Goal: Information Seeking & Learning: Understand process/instructions

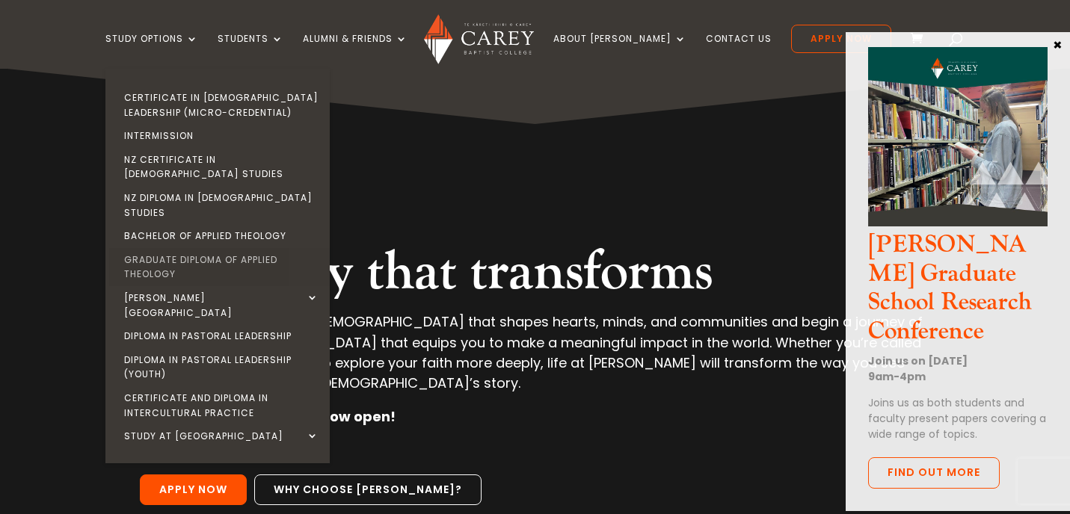
click at [193, 248] on link "Graduate Diploma of Applied Theology" at bounding box center [221, 267] width 224 height 38
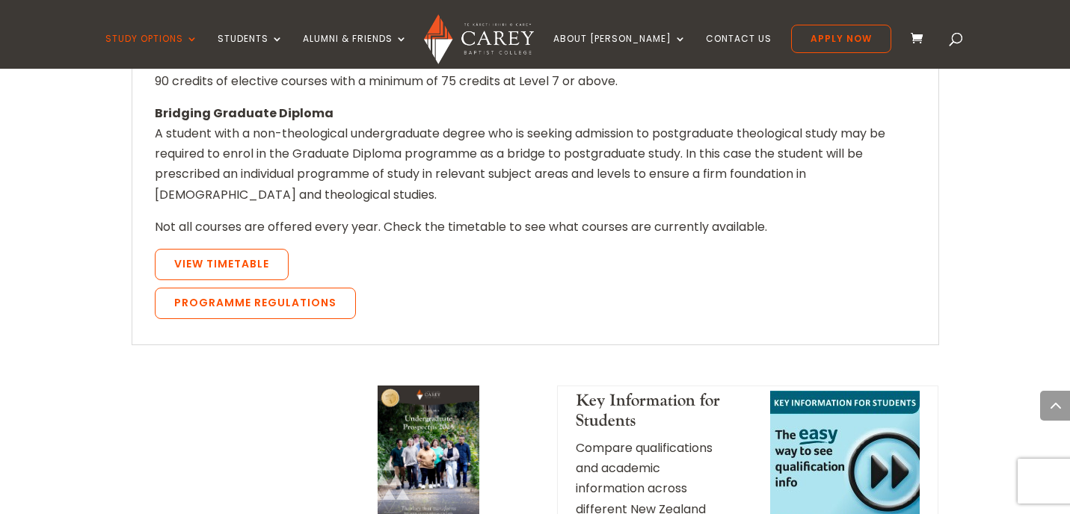
scroll to position [1518, 0]
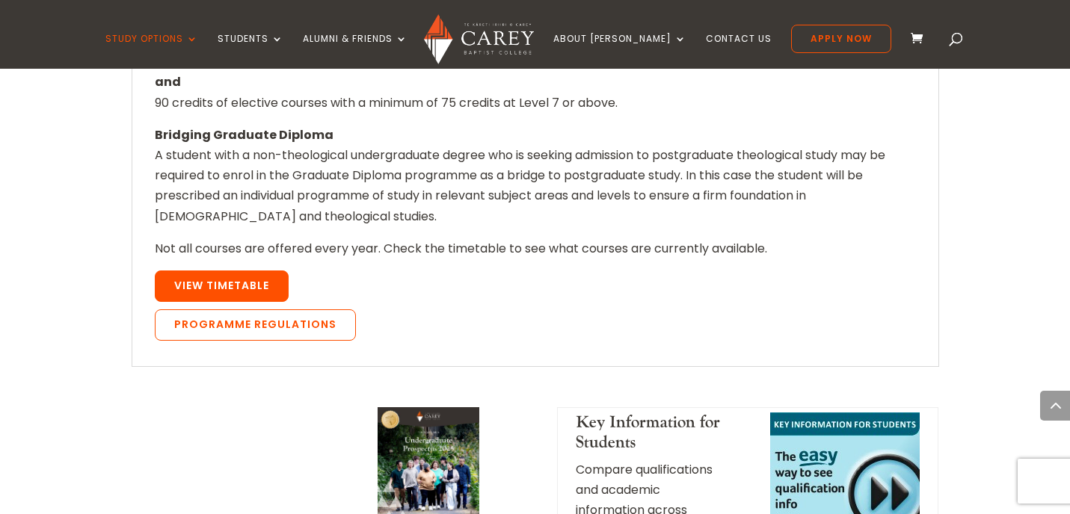
click at [275, 271] on link "View Timetable" at bounding box center [222, 286] width 134 height 31
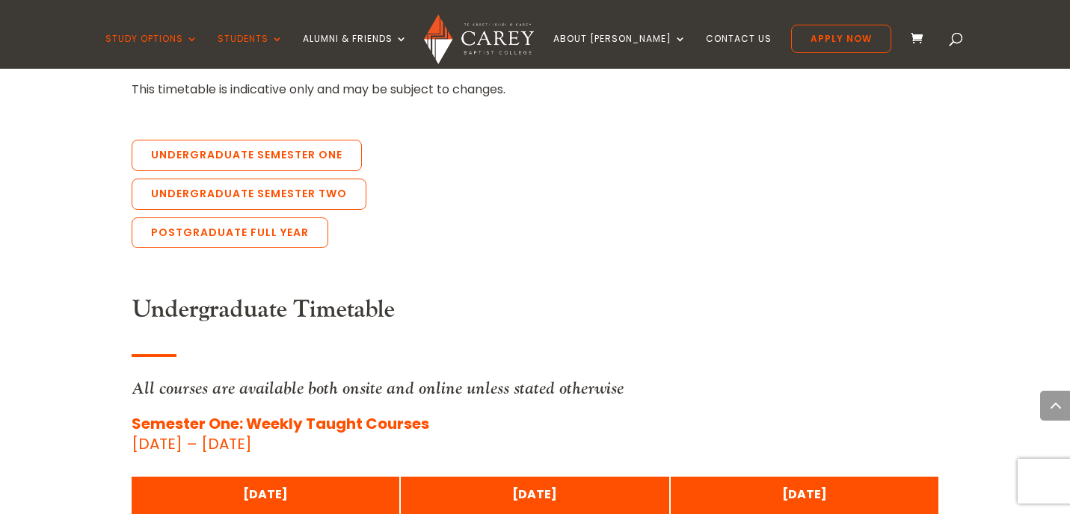
scroll to position [3404, 0]
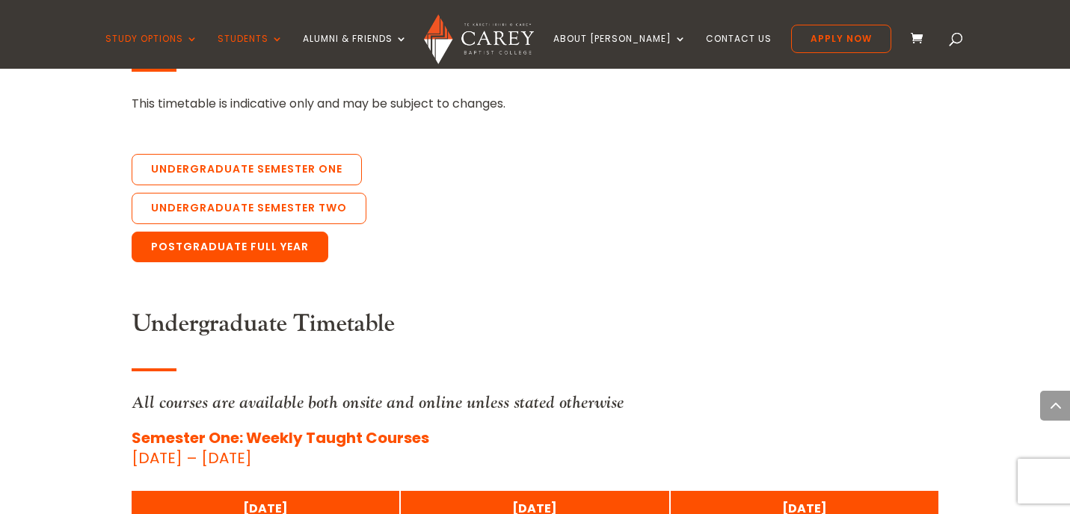
click at [283, 232] on link "Postgraduate Full Year" at bounding box center [230, 247] width 197 height 31
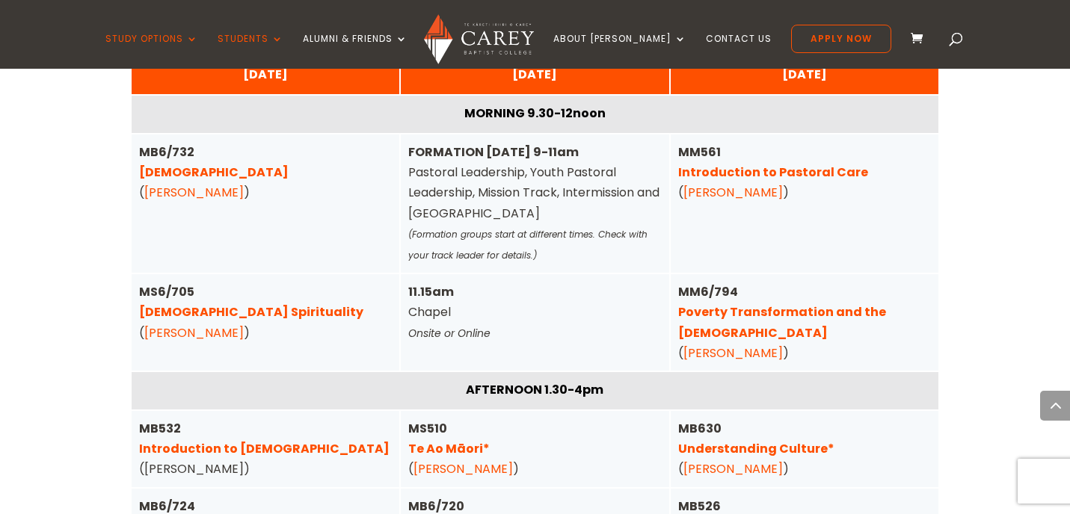
scroll to position [3840, 0]
